Goal: Task Accomplishment & Management: Manage account settings

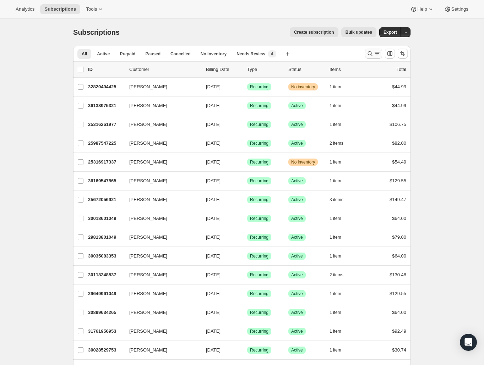
click at [369, 56] on icon "Search and filter results" at bounding box center [369, 53] width 7 height 7
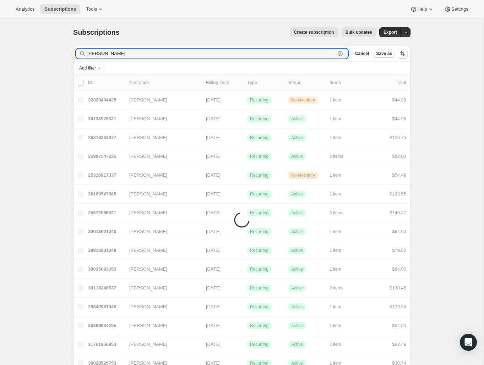
type input "[PERSON_NAME]"
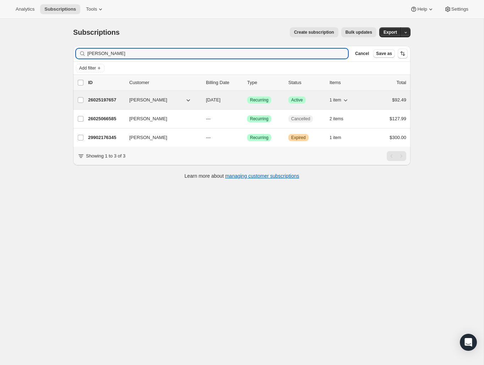
click at [109, 102] on p "26025197657" at bounding box center [106, 100] width 36 height 7
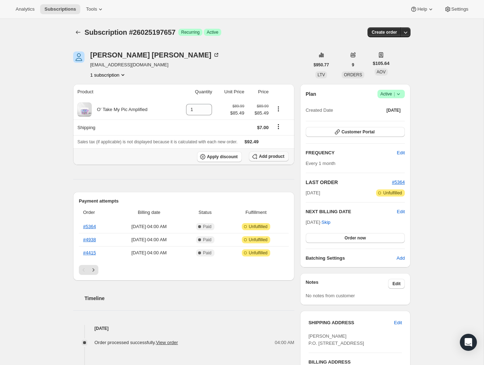
click at [259, 156] on button "Add product" at bounding box center [268, 157] width 39 height 10
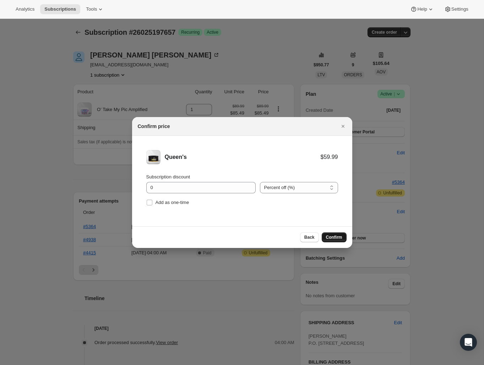
click at [335, 238] on span "Confirm" at bounding box center [334, 238] width 16 height 6
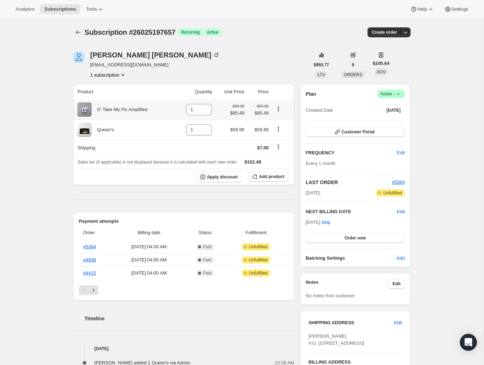
click at [279, 111] on icon "Product actions" at bounding box center [278, 108] width 7 height 7
click at [299, 150] on div "[PERSON_NAME] [EMAIL_ADDRESS][DOMAIN_NAME] 1 subscription $950.77 LTV 9 ORDERS …" at bounding box center [238, 319] width 343 height 558
click at [206, 112] on icon at bounding box center [206, 111] width 7 height 7
type input "0"
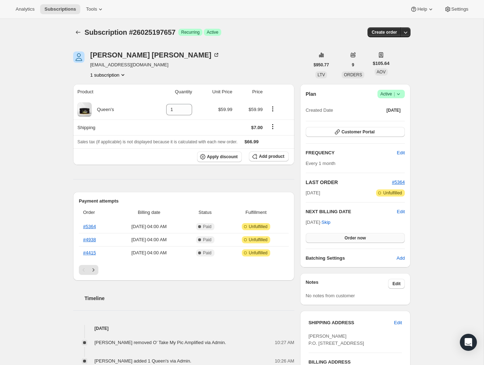
click at [342, 241] on button "Order now" at bounding box center [355, 238] width 99 height 10
click at [342, 241] on button "Click to confirm" at bounding box center [355, 238] width 99 height 10
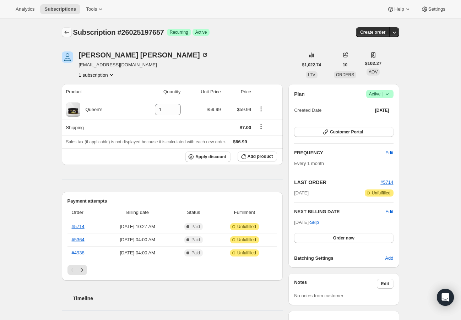
click at [70, 31] on button "Subscriptions" at bounding box center [67, 32] width 10 height 10
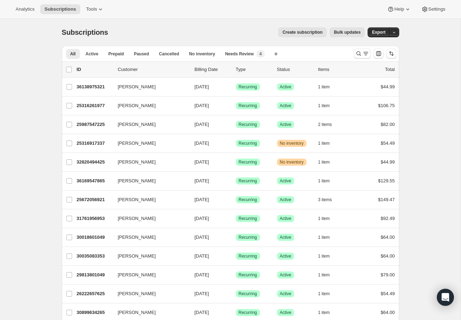
click at [167, 30] on div "Create subscription Bulk updates" at bounding box center [240, 32] width 248 height 10
click at [185, 33] on div "Create subscription Bulk updates" at bounding box center [240, 32] width 248 height 10
click at [363, 54] on icon "Search and filter results" at bounding box center [365, 53] width 7 height 7
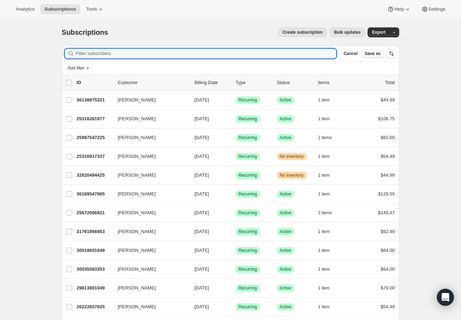
paste input "Samantha Hartley"
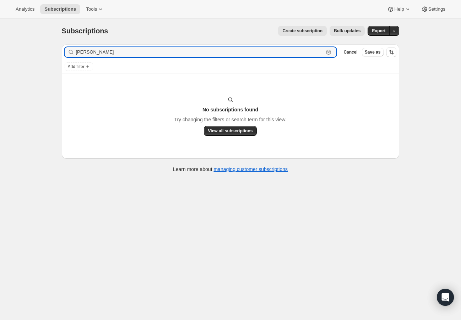
scroll to position [2, 0]
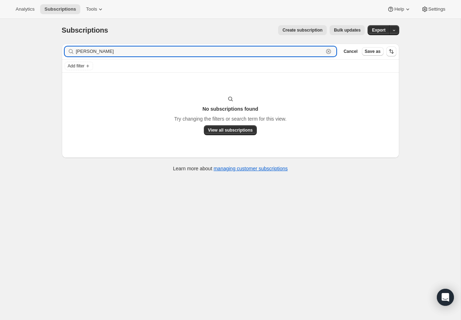
type input "Samantha Hartley"
